Goal: Book appointment/travel/reservation

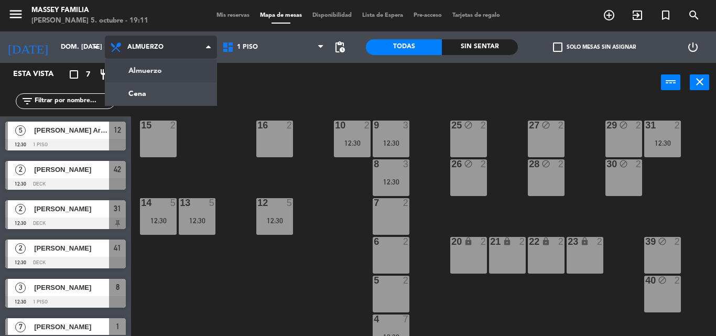
click at [185, 62] on div "Almuerzo Cena Almuerzo Almuerzo Cena" at bounding box center [161, 46] width 112 height 31
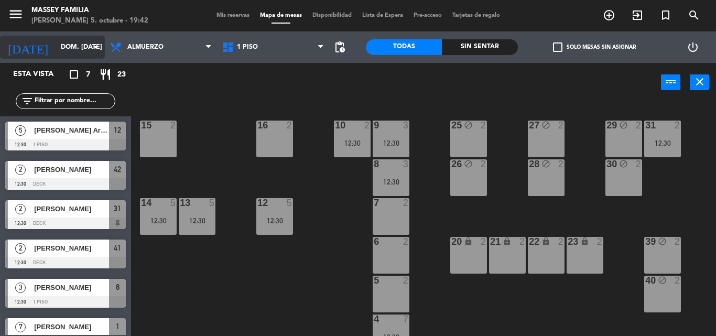
click at [81, 45] on input "dom. [DATE]" at bounding box center [100, 47] width 89 height 18
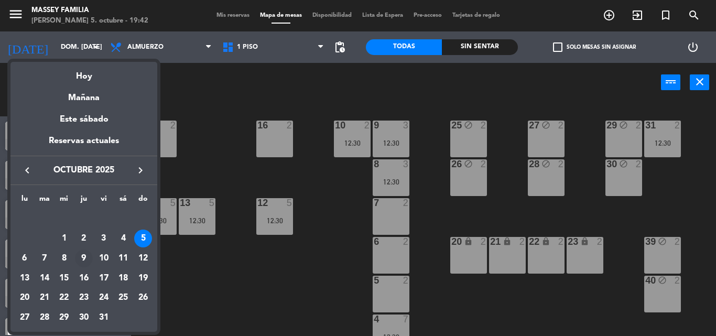
click at [86, 253] on div "9" at bounding box center [84, 259] width 18 height 18
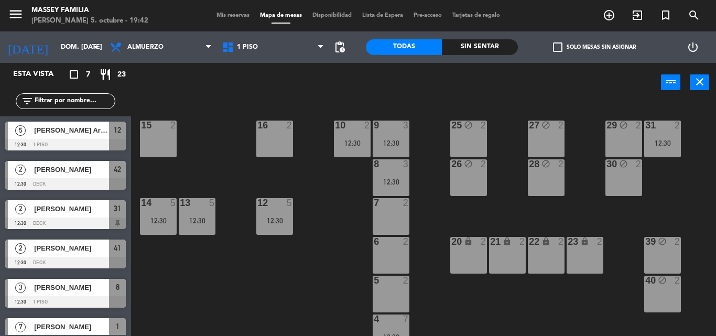
type input "[DEMOGRAPHIC_DATA] [DATE]"
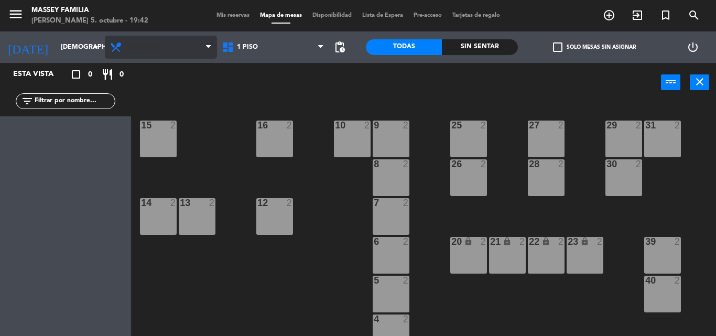
drag, startPoint x: 148, startPoint y: 30, endPoint x: 135, endPoint y: 45, distance: 20.4
click at [148, 30] on div "menu [PERSON_NAME] [PERSON_NAME] 5. octubre - 19:42 Mis reservas Mapa de mesas …" at bounding box center [358, 15] width 716 height 31
click at [135, 45] on span "Almuerzo" at bounding box center [145, 47] width 36 height 7
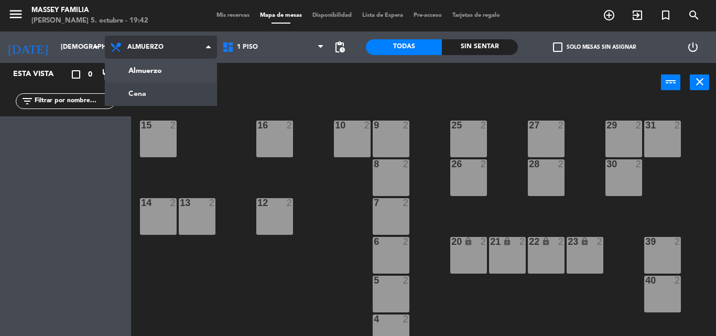
click at [156, 93] on ng-component "menu [PERSON_NAME] [PERSON_NAME] 5. octubre - 19:42 Mis reservas Mapa de mesas …" at bounding box center [358, 168] width 716 height 336
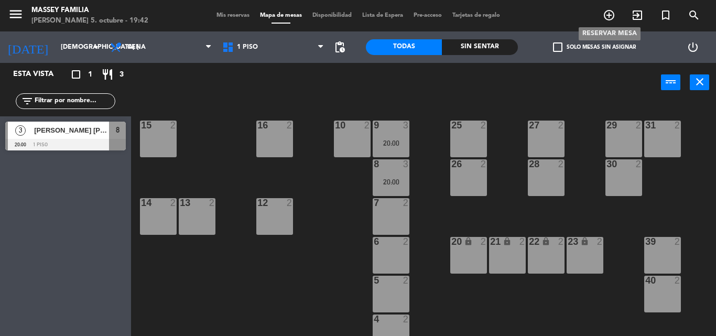
click at [613, 12] on icon "add_circle_outline" at bounding box center [609, 15] width 13 height 13
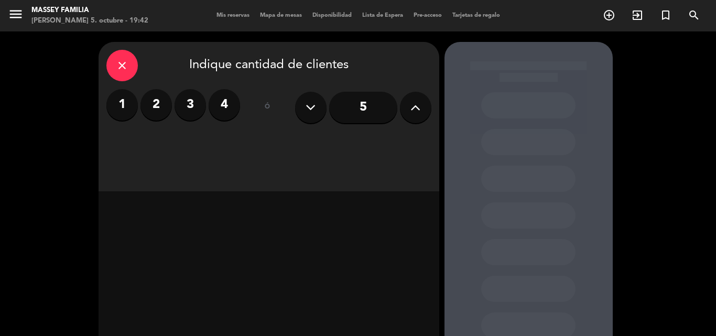
click at [407, 110] on button at bounding box center [415, 107] width 31 height 31
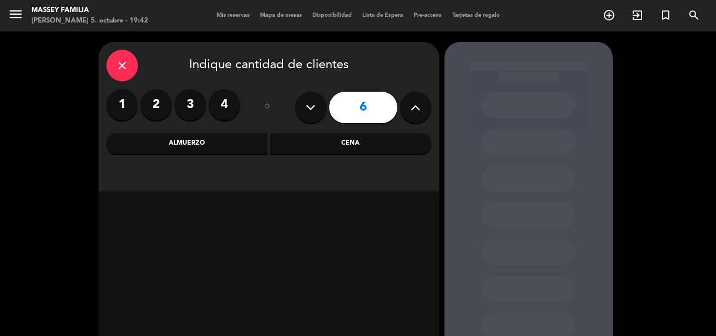
click at [407, 110] on button at bounding box center [415, 107] width 31 height 31
click at [323, 104] on button at bounding box center [310, 107] width 31 height 31
type input "8"
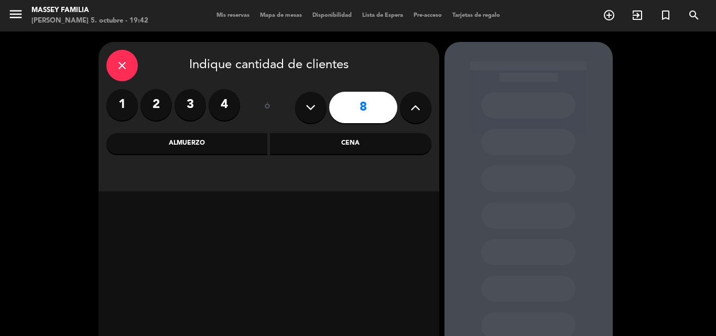
click at [321, 141] on div "Cena" at bounding box center [350, 143] width 161 height 21
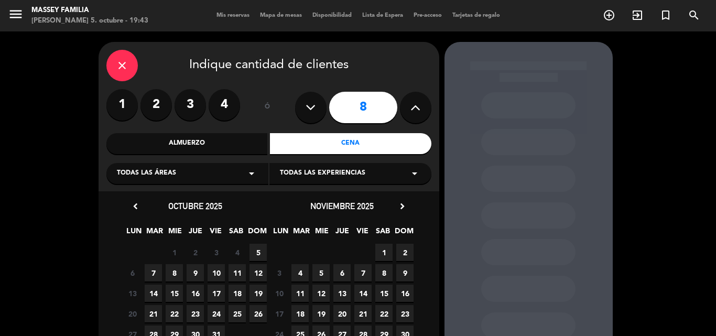
click at [189, 274] on span "9" at bounding box center [195, 272] width 17 height 17
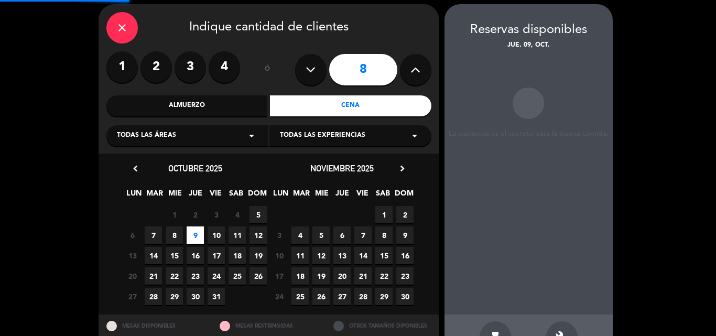
scroll to position [42, 0]
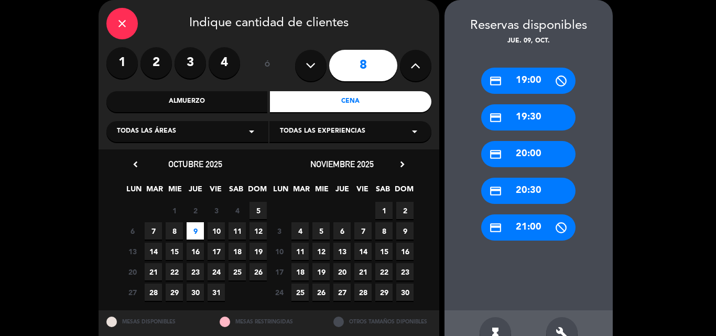
click at [506, 195] on div "credit_card 20:30" at bounding box center [528, 191] width 94 height 26
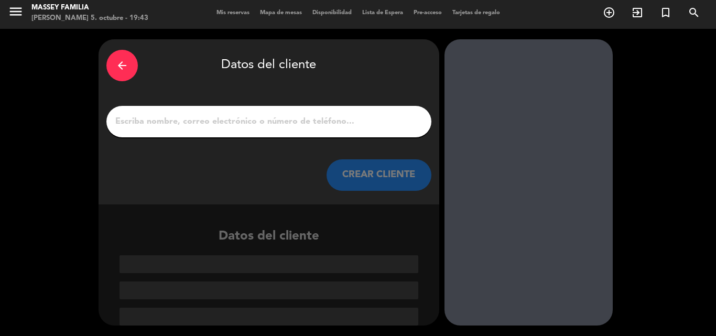
scroll to position [3, 0]
click at [196, 116] on input "1" at bounding box center [268, 121] width 309 height 15
type input "m"
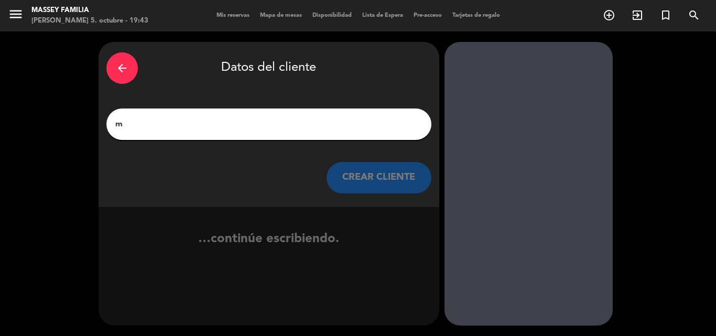
scroll to position [0, 0]
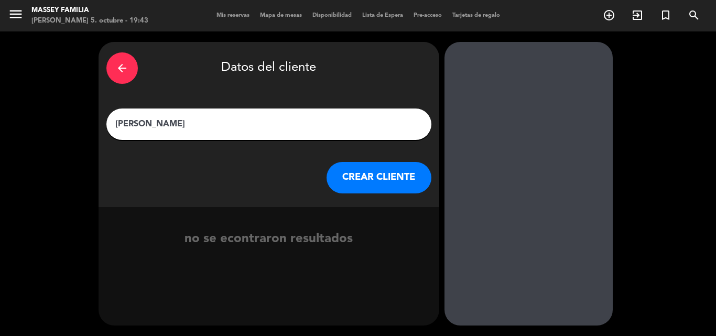
type input "[PERSON_NAME]"
click at [379, 181] on button "CREAR CLIENTE" at bounding box center [379, 177] width 105 height 31
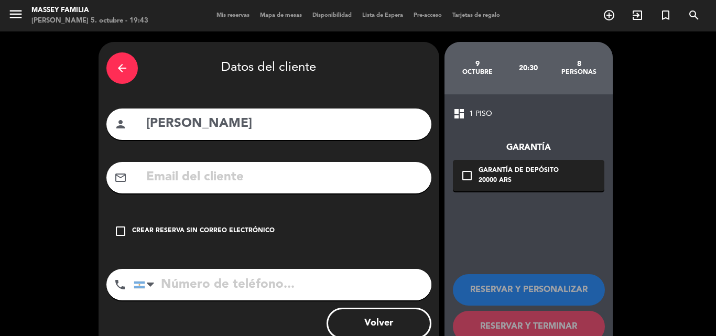
click at [238, 179] on input "text" at bounding box center [284, 177] width 278 height 21
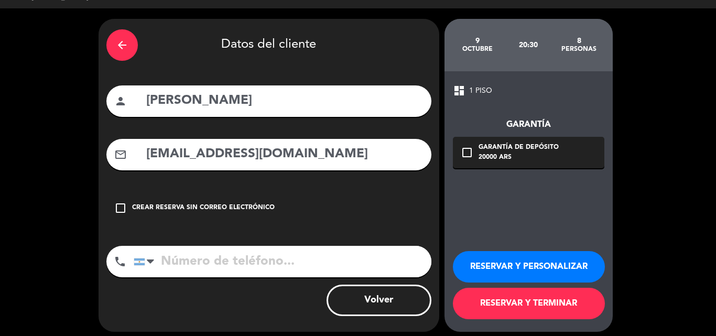
scroll to position [29, 0]
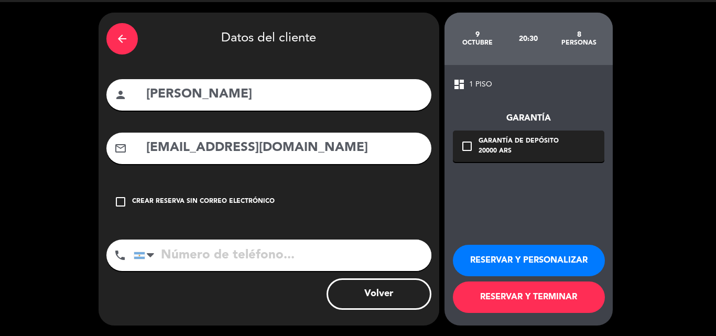
type input "[EMAIL_ADDRESS][DOMAIN_NAME]"
click at [487, 255] on button "RESERVAR Y PERSONALIZAR" at bounding box center [529, 260] width 152 height 31
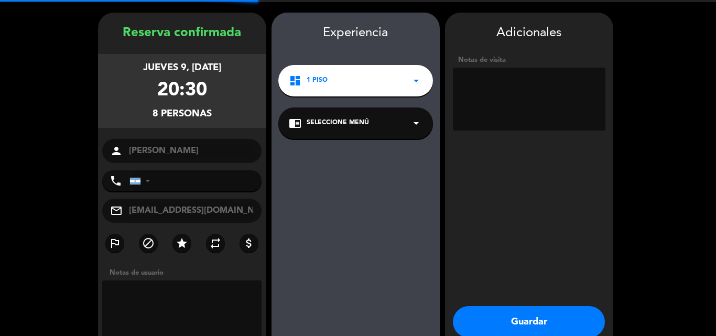
scroll to position [42, 0]
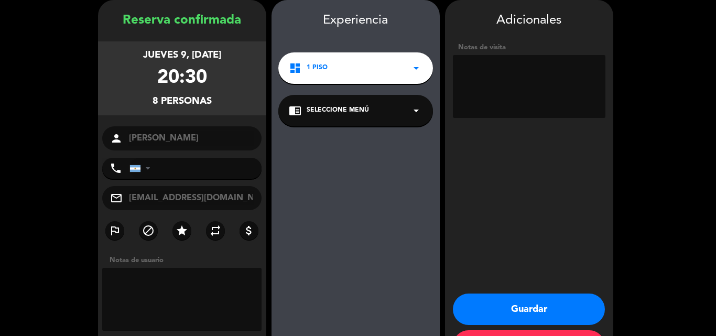
click at [528, 74] on textarea at bounding box center [529, 86] width 153 height 63
type textarea "M"
type textarea "9pax M20 fuera"
click at [476, 301] on button "Guardar" at bounding box center [529, 309] width 152 height 31
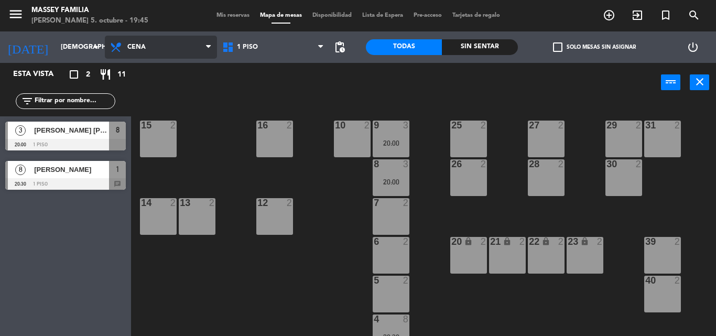
click at [148, 48] on span "Cena" at bounding box center [161, 47] width 112 height 23
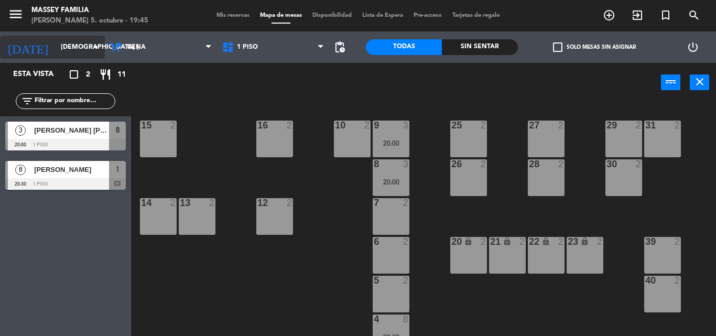
click at [80, 48] on input "[DEMOGRAPHIC_DATA] [DATE]" at bounding box center [100, 47] width 89 height 18
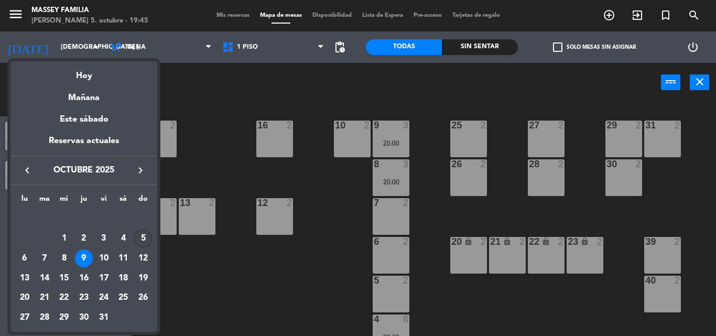
click at [142, 231] on div "5" at bounding box center [143, 239] width 18 height 18
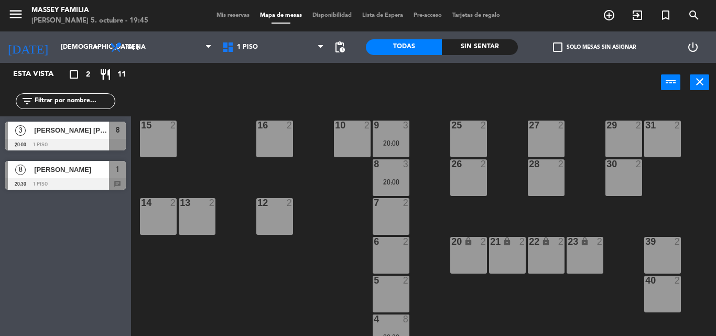
type input "dom. [DATE]"
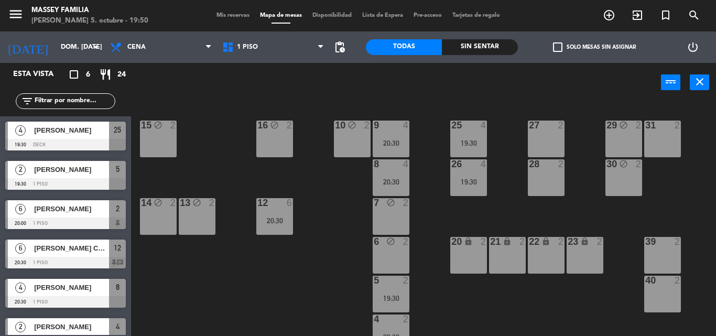
click at [230, 13] on span "Mis reservas" at bounding box center [233, 16] width 44 height 6
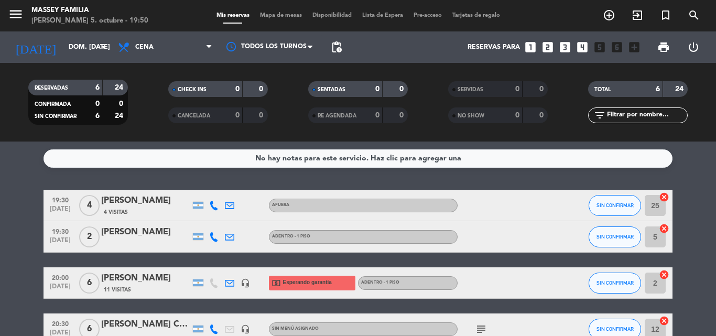
click at [35, 168] on div "No hay notas para este servicio. Haz clic para agregar una 19:30 [DATE] 4 [PERS…" at bounding box center [358, 239] width 716 height 195
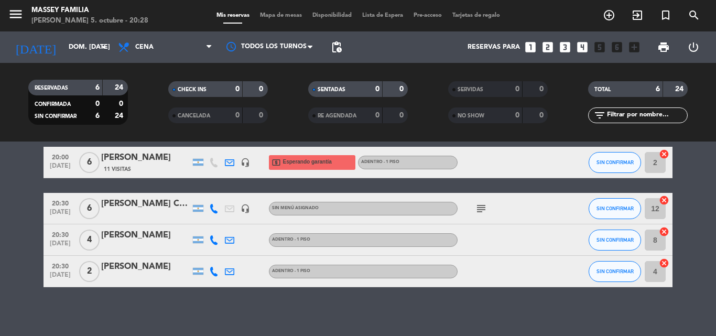
scroll to position [124, 0]
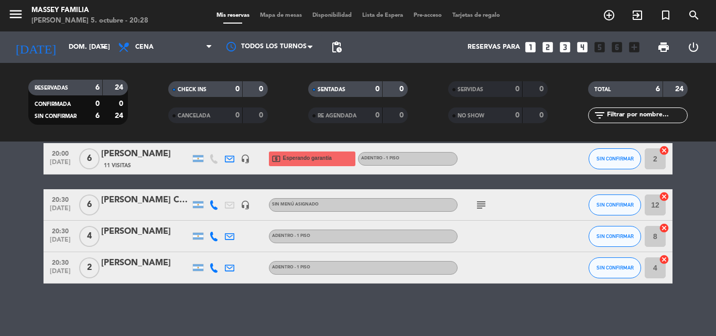
click at [99, 266] on span "2" at bounding box center [89, 267] width 20 height 21
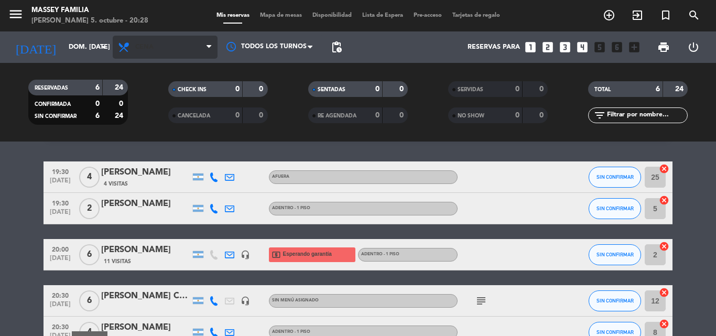
scroll to position [0, 0]
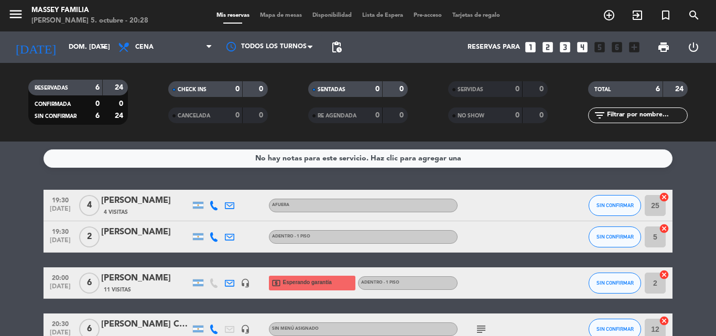
click at [277, 15] on span "Mapa de mesas" at bounding box center [281, 16] width 52 height 6
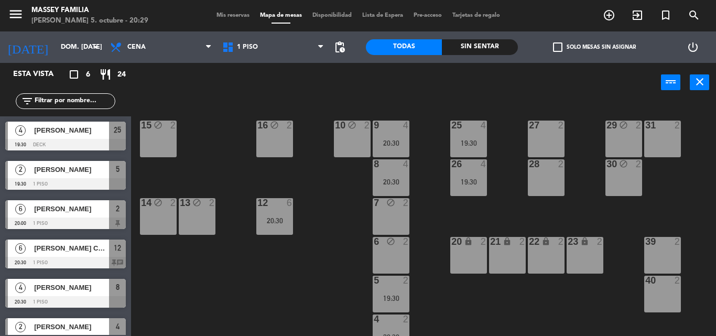
click at [552, 137] on div "27 2" at bounding box center [546, 139] width 37 height 37
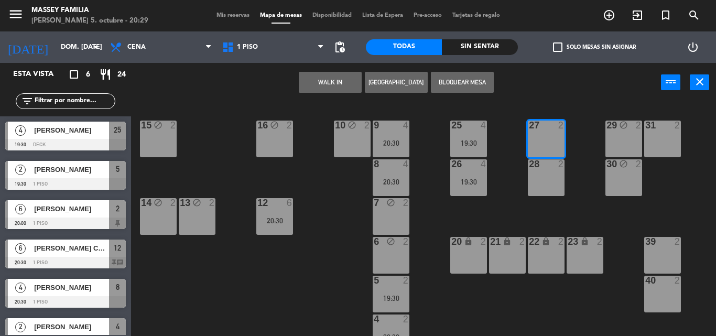
drag, startPoint x: 465, startPoint y: 72, endPoint x: 470, endPoint y: 81, distance: 10.1
click at [468, 78] on button "Bloquear Mesa" at bounding box center [462, 82] width 63 height 21
drag, startPoint x: 468, startPoint y: 84, endPoint x: 493, endPoint y: 106, distance: 33.4
click at [482, 95] on div "WALK IN [GEOGRAPHIC_DATA] Bloquear Mesa power_input close" at bounding box center [396, 83] width 530 height 40
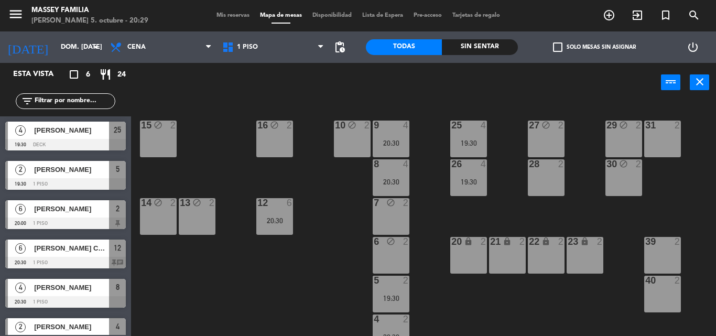
click at [544, 178] on div "28 2" at bounding box center [546, 177] width 37 height 37
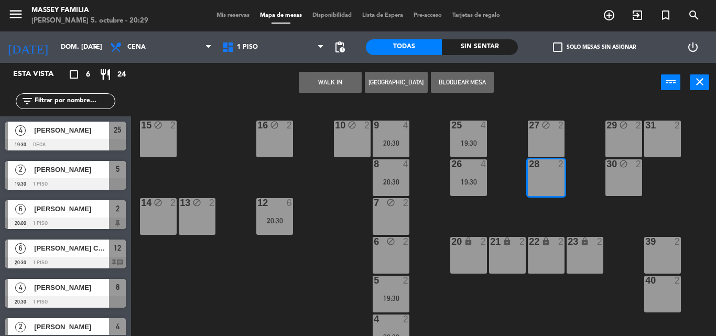
drag, startPoint x: 448, startPoint y: 86, endPoint x: 451, endPoint y: 97, distance: 11.5
click at [448, 91] on button "Bloquear Mesa" at bounding box center [462, 82] width 63 height 21
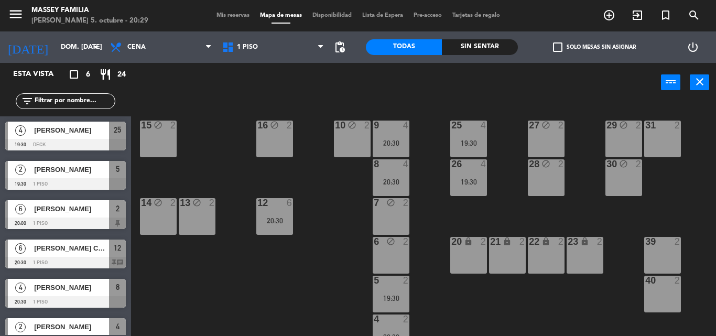
drag, startPoint x: 664, startPoint y: 143, endPoint x: 601, endPoint y: 134, distance: 63.5
click at [658, 144] on div "31 2" at bounding box center [662, 139] width 37 height 37
click at [645, 148] on div "31 2" at bounding box center [662, 139] width 37 height 37
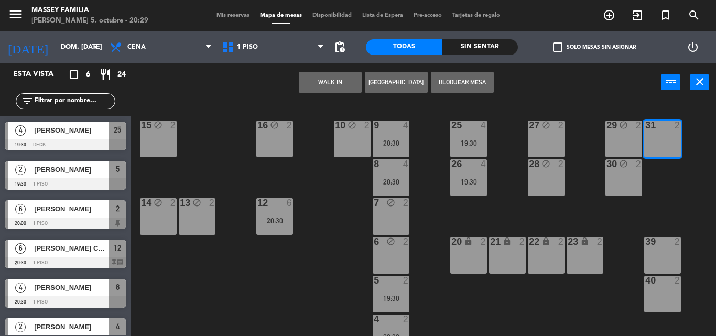
click at [455, 86] on button "Bloquear Mesa" at bounding box center [462, 82] width 63 height 21
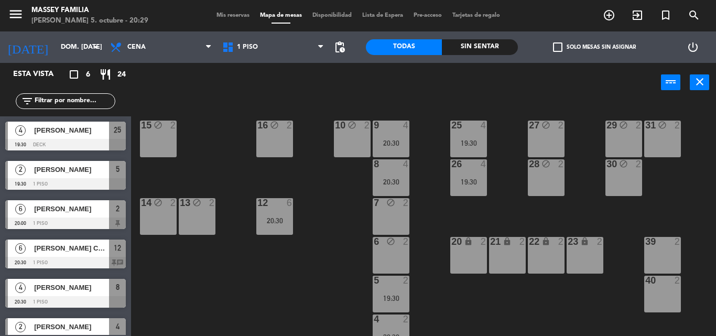
drag, startPoint x: 669, startPoint y: 256, endPoint x: 661, endPoint y: 247, distance: 12.3
click at [668, 257] on div "39 2" at bounding box center [662, 255] width 37 height 37
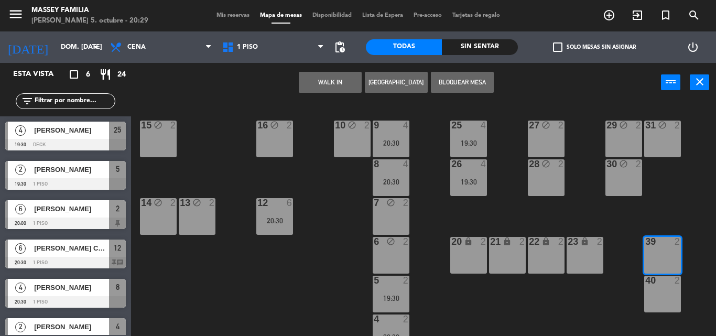
click at [460, 82] on button "Bloquear Mesa" at bounding box center [462, 82] width 63 height 21
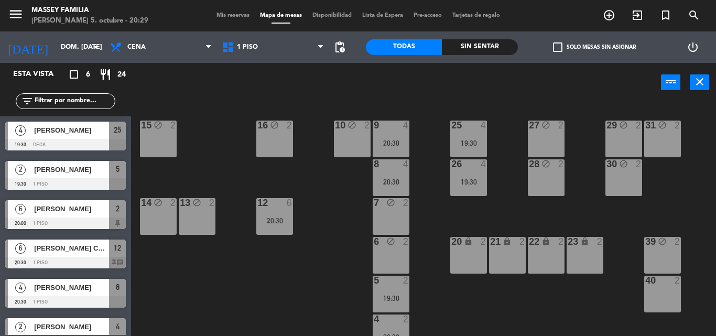
click at [669, 305] on div "40 2" at bounding box center [662, 294] width 37 height 37
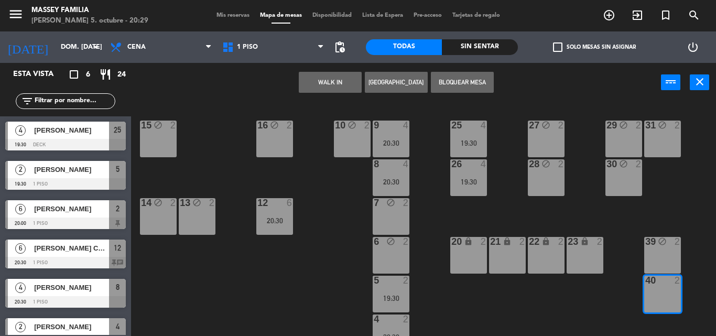
click at [460, 77] on button "Bloquear Mesa" at bounding box center [462, 82] width 63 height 21
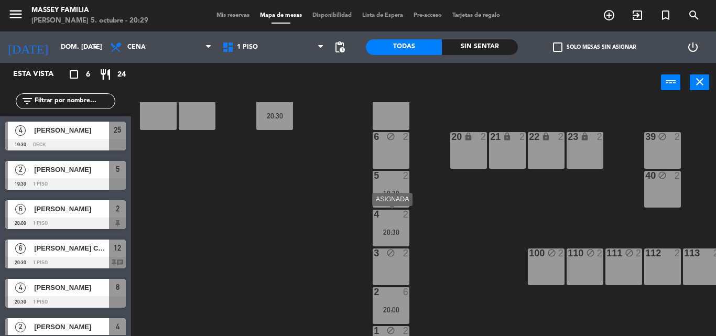
scroll to position [137, 0]
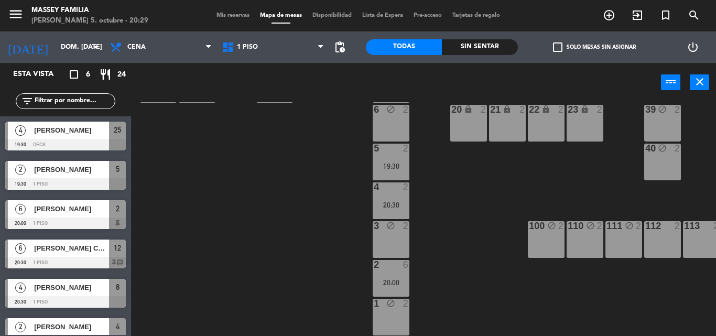
click at [671, 239] on div "112 2" at bounding box center [662, 239] width 37 height 37
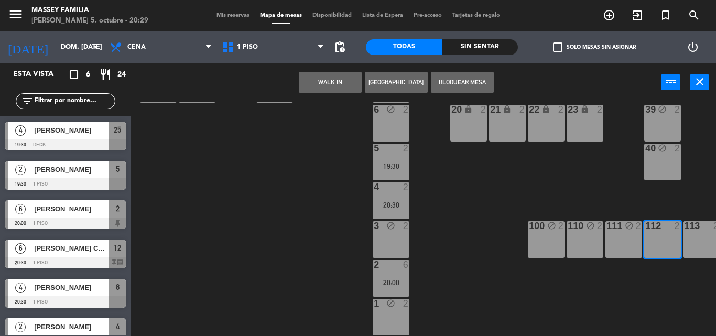
drag, startPoint x: 466, startPoint y: 82, endPoint x: 683, endPoint y: 227, distance: 260.4
click at [468, 83] on button "Bloquear Mesa" at bounding box center [462, 82] width 63 height 21
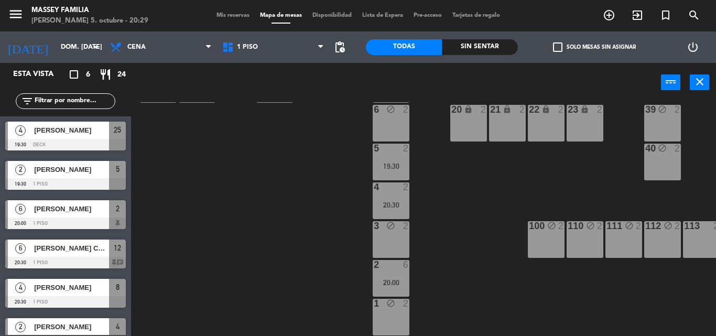
click at [695, 232] on div "113 2" at bounding box center [701, 239] width 37 height 37
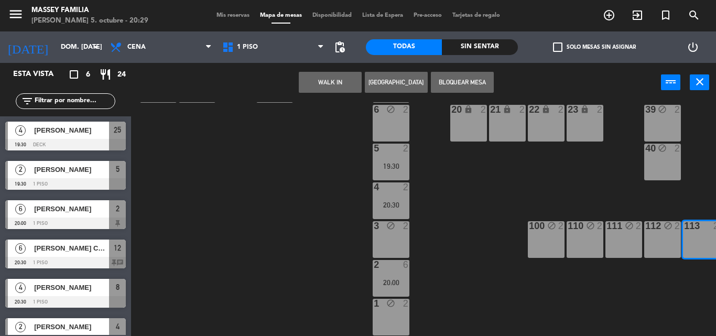
click at [447, 74] on button "Bloquear Mesa" at bounding box center [462, 82] width 63 height 21
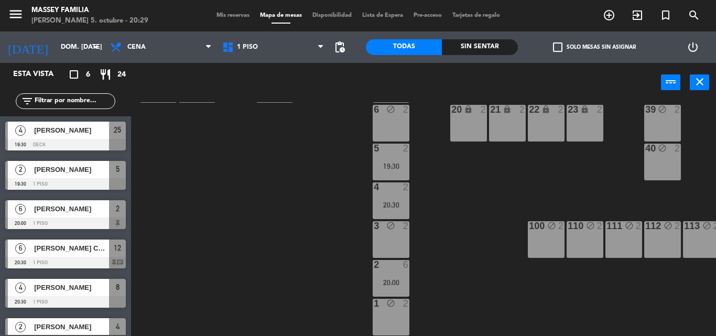
scroll to position [137, 89]
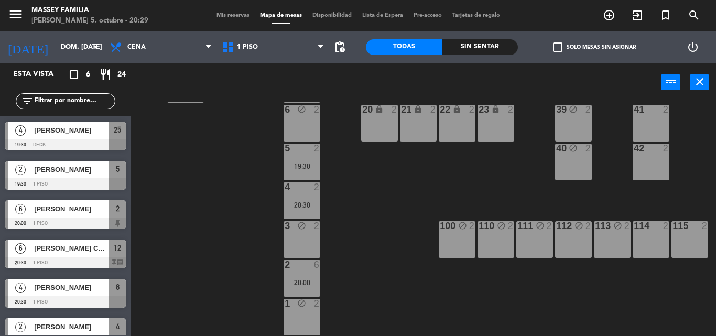
click at [655, 235] on div "114 2" at bounding box center [651, 239] width 37 height 37
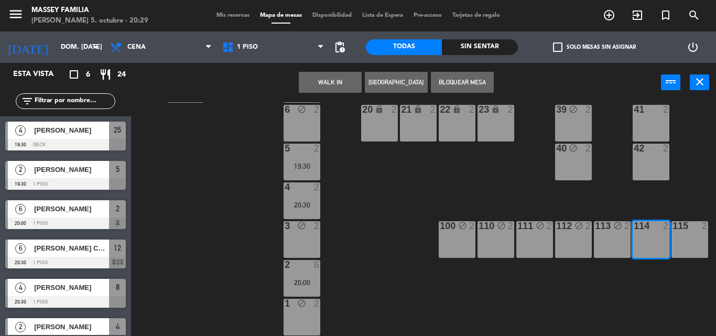
click at [473, 81] on button "Bloquear Mesa" at bounding box center [462, 82] width 63 height 21
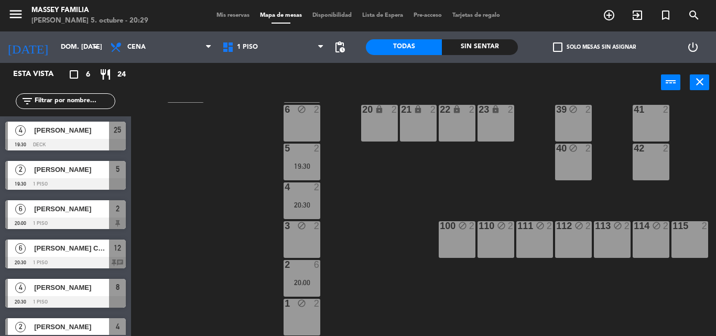
click at [691, 236] on div "115 2" at bounding box center [690, 239] width 37 height 37
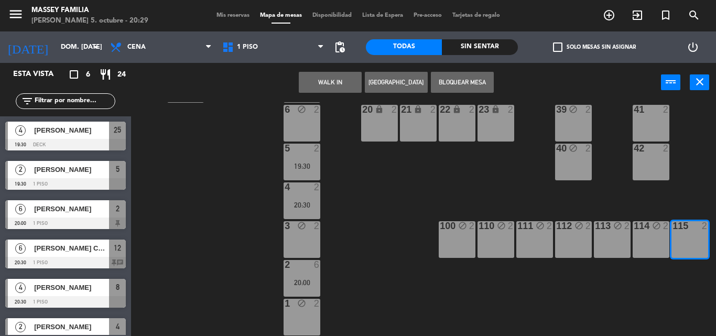
click at [470, 82] on button "Bloquear Mesa" at bounding box center [462, 82] width 63 height 21
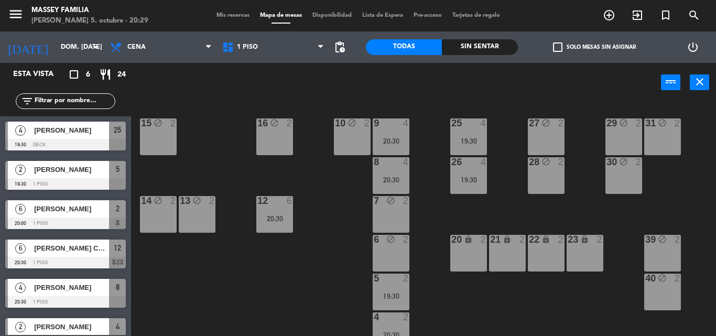
scroll to position [0, 0]
